Goal: Navigation & Orientation: Find specific page/section

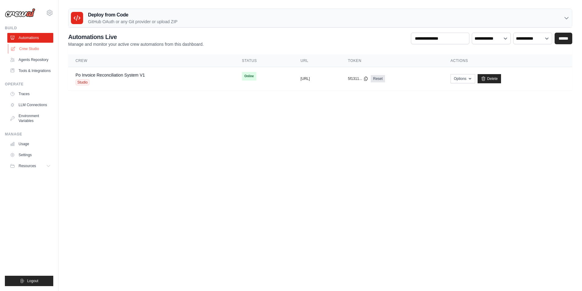
click at [26, 49] on link "Crew Studio" at bounding box center [31, 49] width 46 height 10
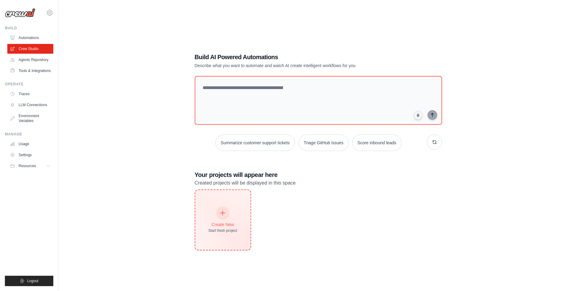
click at [220, 213] on icon at bounding box center [222, 212] width 7 height 7
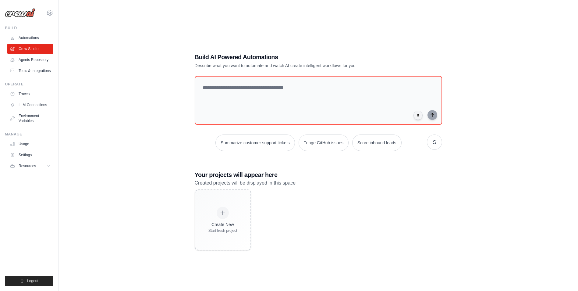
click at [119, 155] on div "Build AI Powered Automations Describe what you want to automate and watch AI cr…" at bounding box center [318, 151] width 500 height 291
click at [41, 62] on link "Agents Repository" at bounding box center [31, 60] width 46 height 10
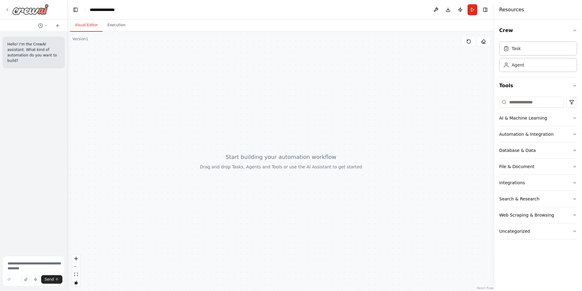
click at [6, 9] on icon at bounding box center [7, 9] width 5 height 5
